Goal: Use online tool/utility: Utilize a website feature to perform a specific function

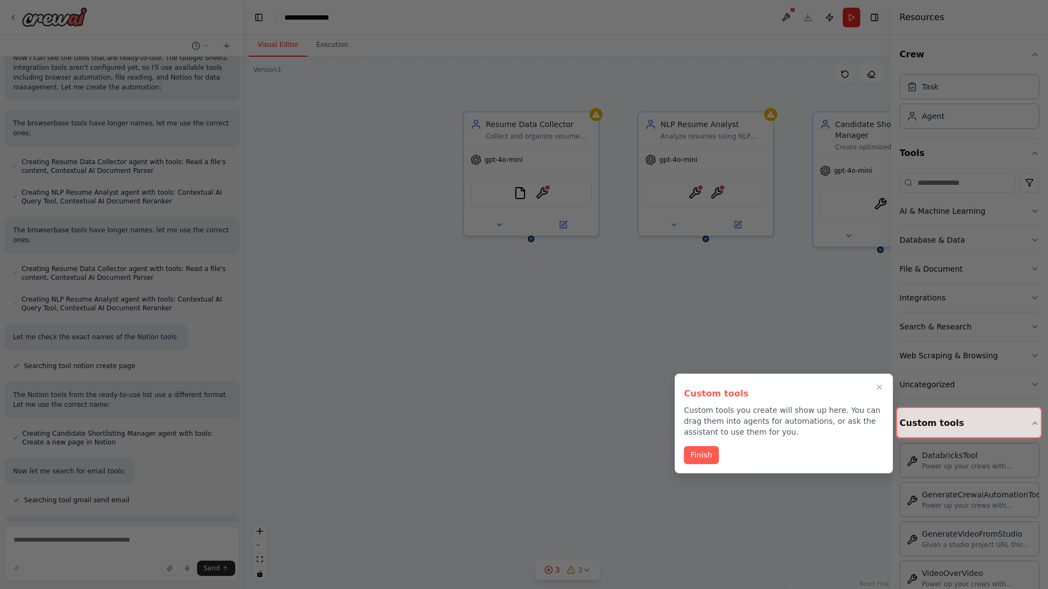
scroll to position [686, 0]
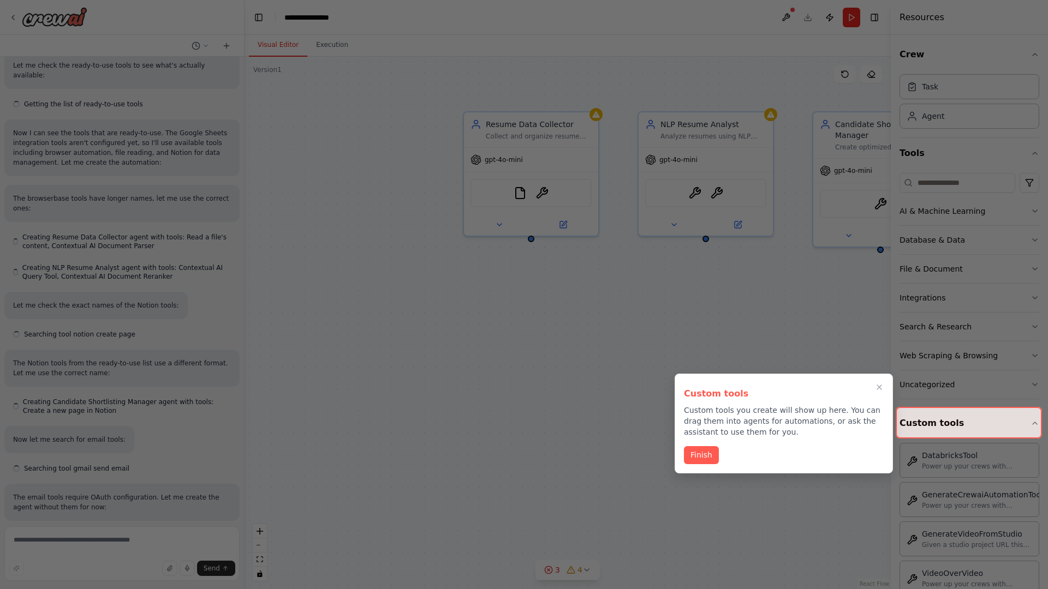
scroll to position [589, 0]
click at [879, 388] on icon "Close walkthrough" at bounding box center [879, 387] width 5 height 5
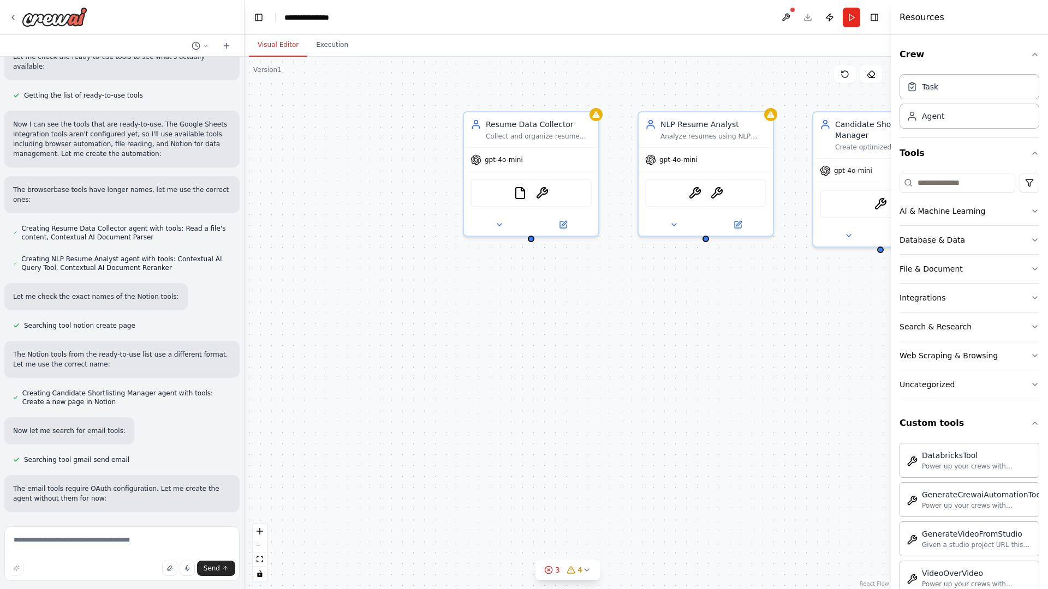
scroll to position [619, 0]
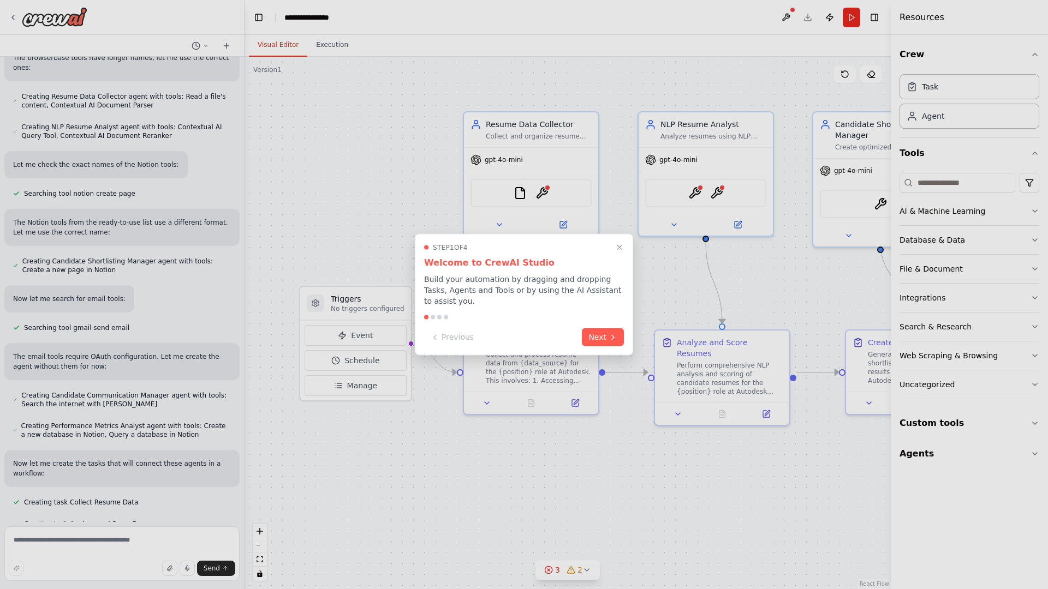
scroll to position [743, 0]
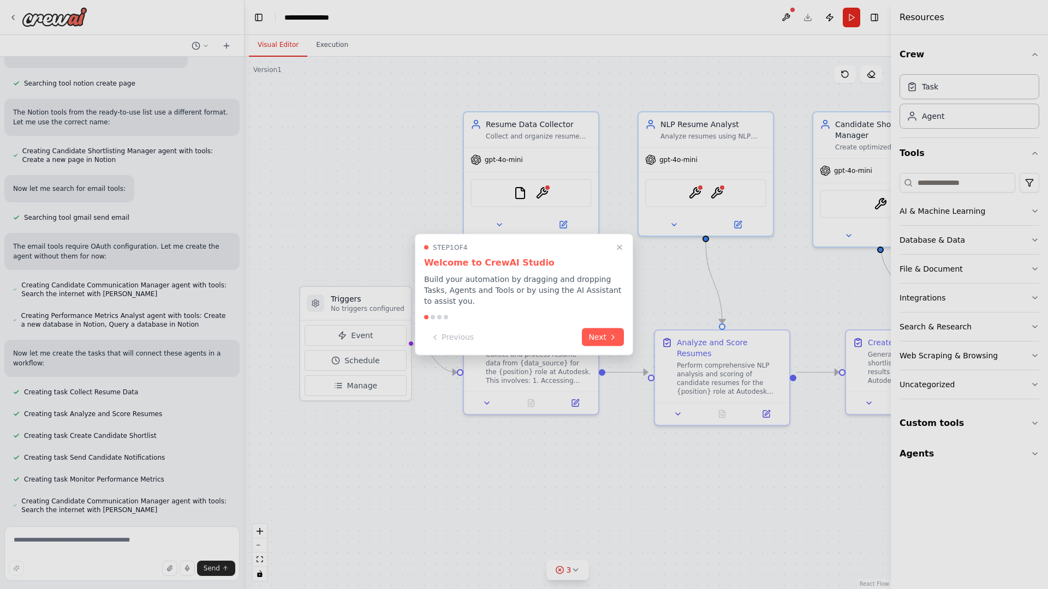
scroll to position [853, 0]
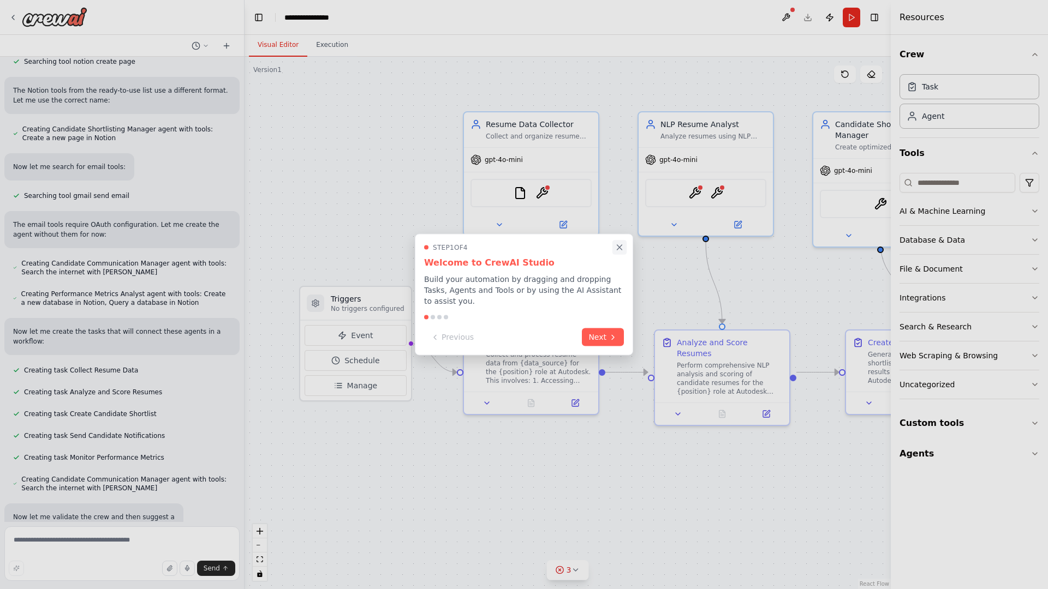
click at [619, 250] on icon "Close walkthrough" at bounding box center [619, 247] width 5 height 5
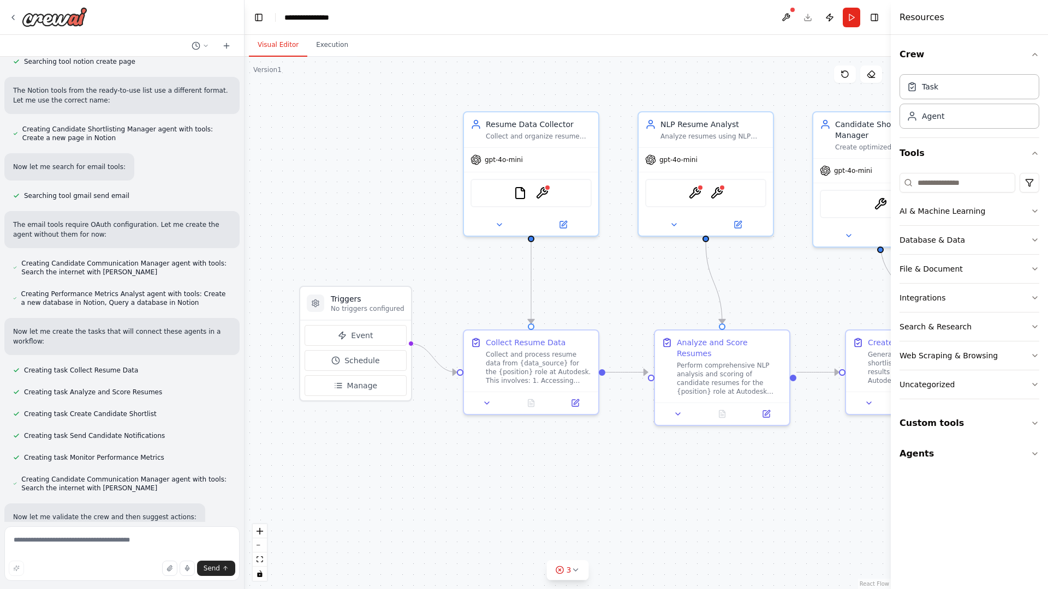
scroll to position [0, 0]
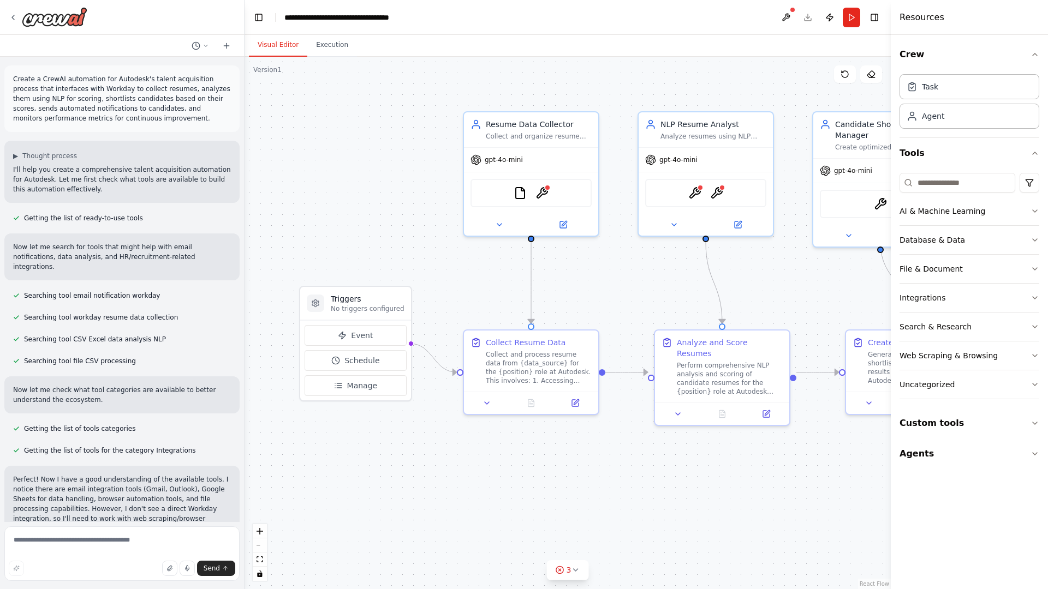
click at [15, 76] on p "Create a CrewAI automation for Autodesk's talent acquisition process that inter…" at bounding box center [122, 98] width 218 height 49
click at [321, 120] on div ".deletable-edge-delete-btn { width: 20px; height: 20px; border: 0px solid #ffff…" at bounding box center [568, 323] width 646 height 533
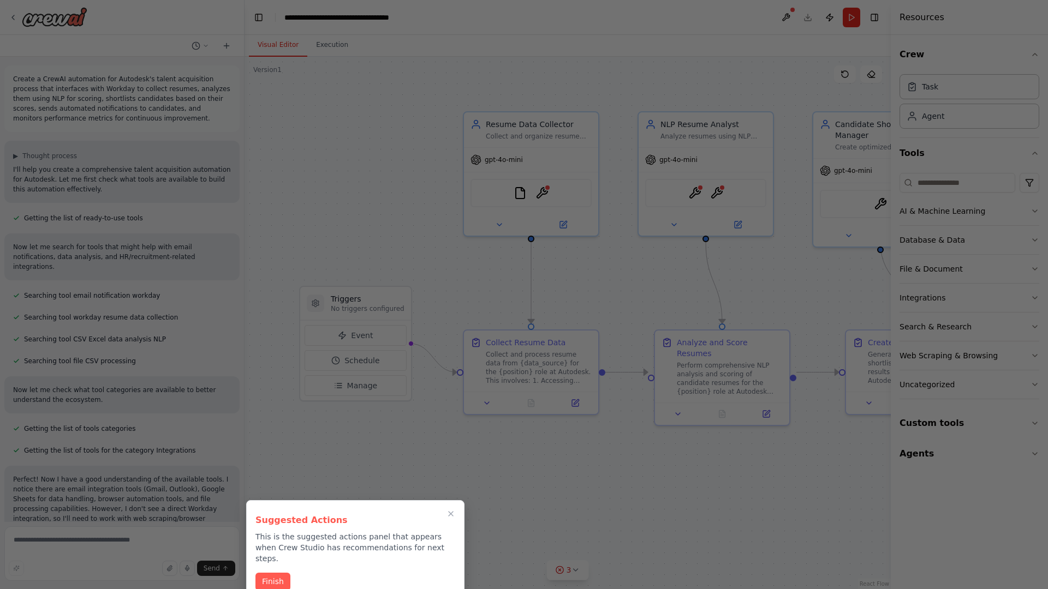
drag, startPoint x: 363, startPoint y: 157, endPoint x: 134, endPoint y: 135, distance: 230.3
click at [134, 135] on div at bounding box center [524, 294] width 1048 height 589
drag, startPoint x: 134, startPoint y: 135, endPoint x: 360, endPoint y: 290, distance: 274.0
click at [360, 290] on div at bounding box center [524, 294] width 1048 height 589
drag, startPoint x: 401, startPoint y: 214, endPoint x: 432, endPoint y: 224, distance: 32.8
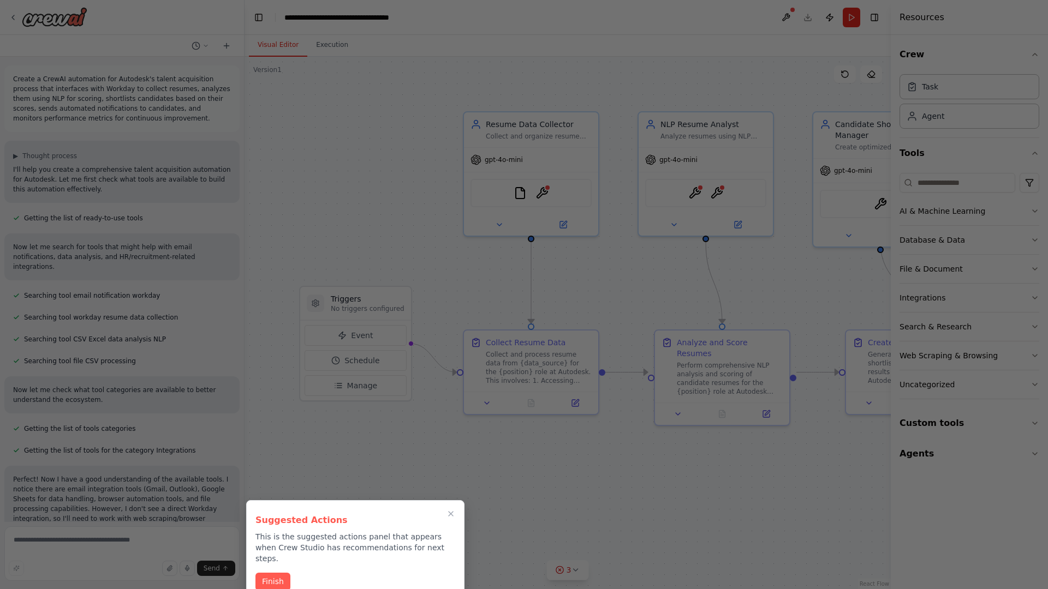
click at [432, 224] on div at bounding box center [524, 294] width 1048 height 589
